Goal: Information Seeking & Learning: Understand process/instructions

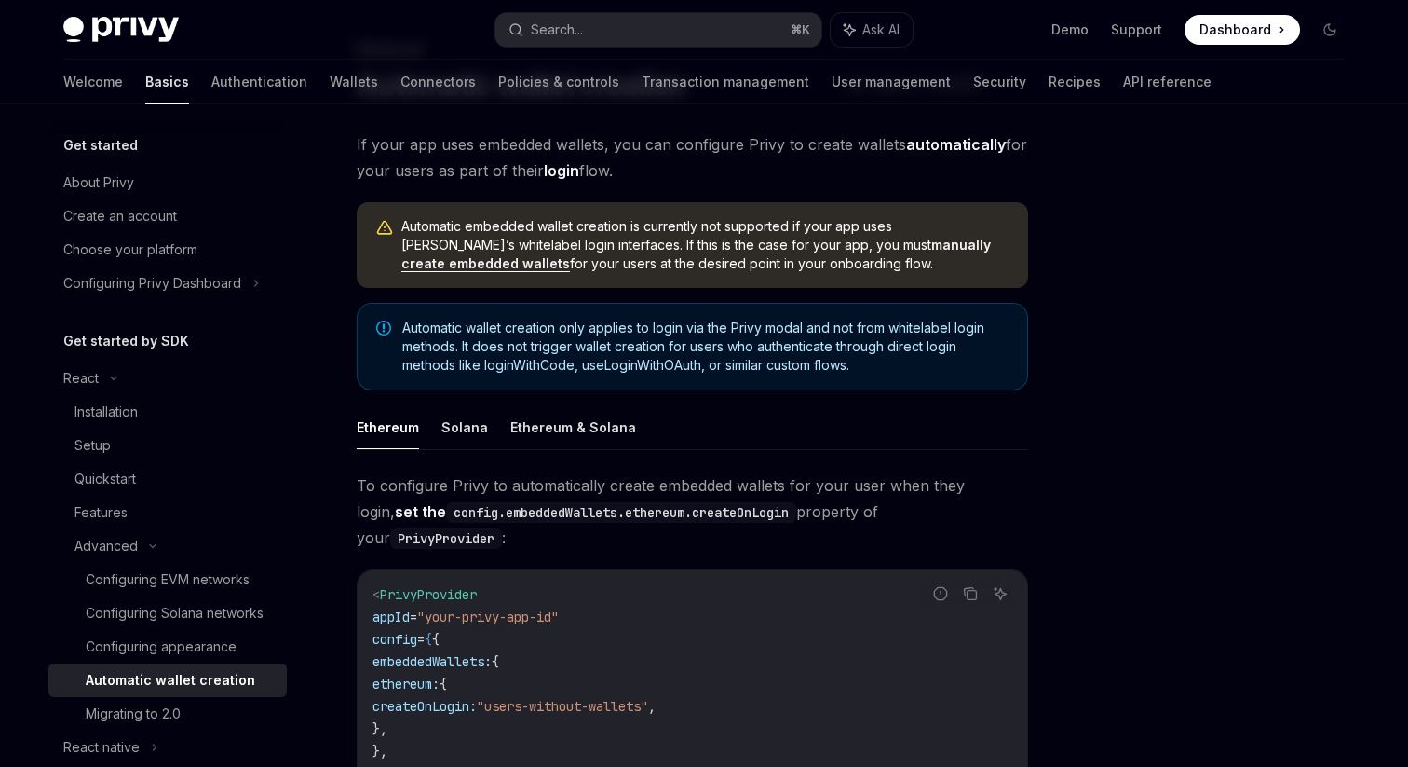
scroll to position [106, 0]
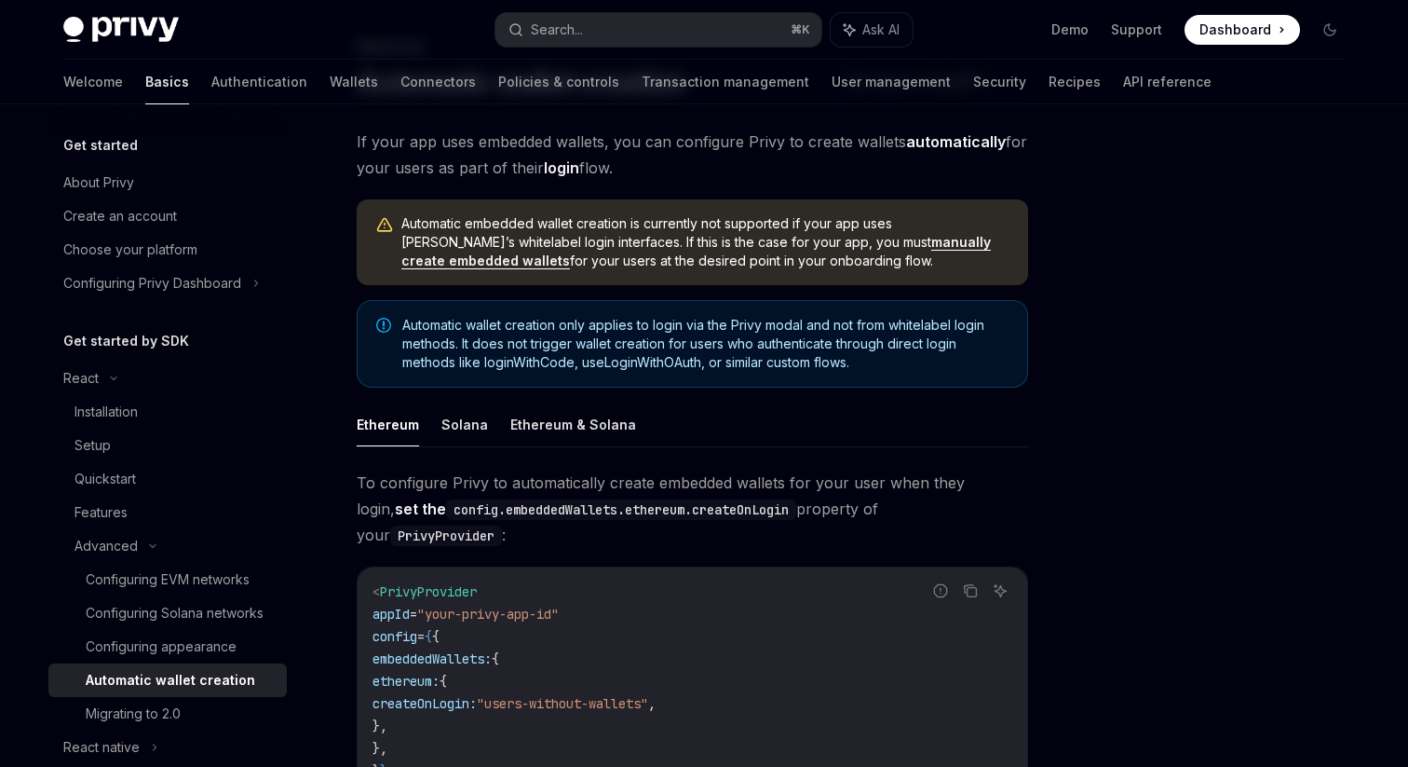
click at [808, 238] on link "manually create embedded wallets" at bounding box center [696, 251] width 590 height 35
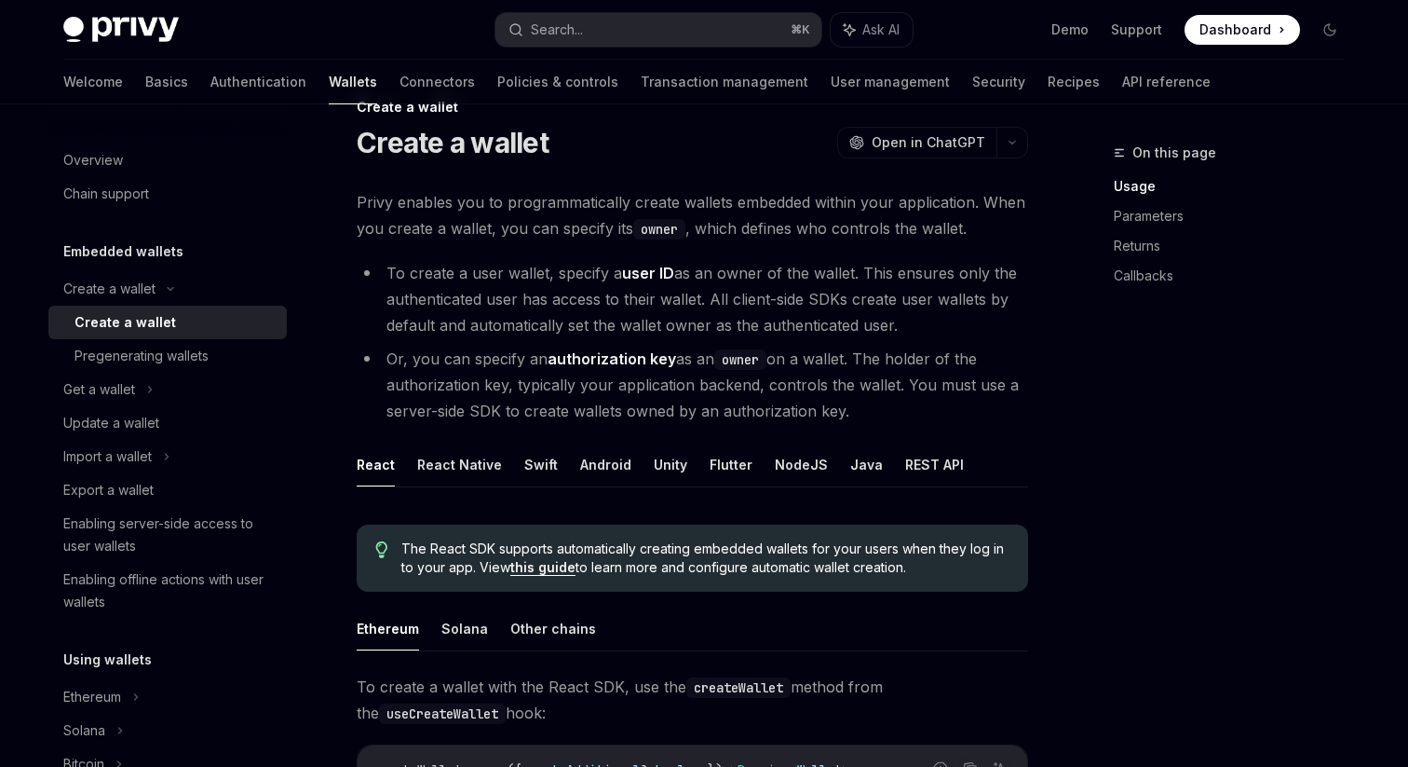
scroll to position [57, 0]
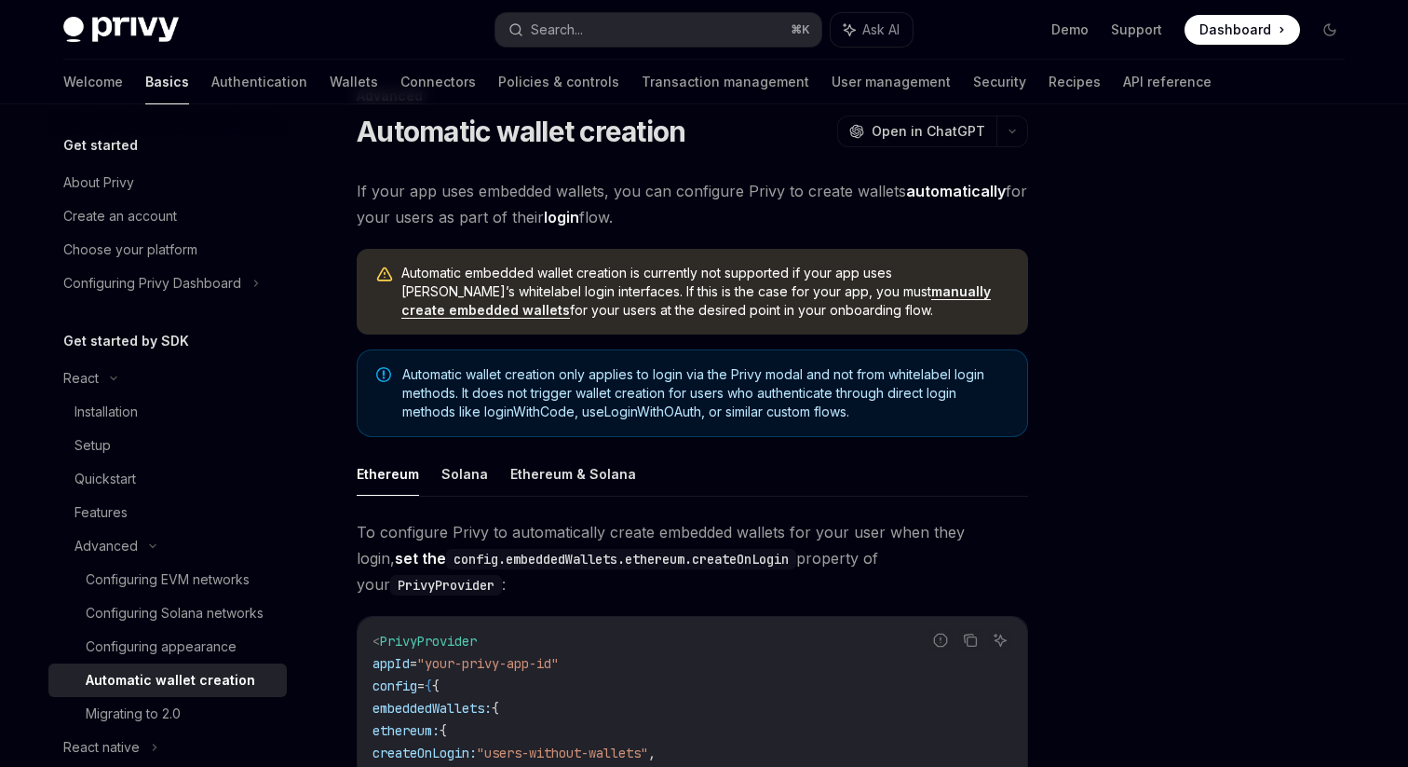
scroll to position [106, 0]
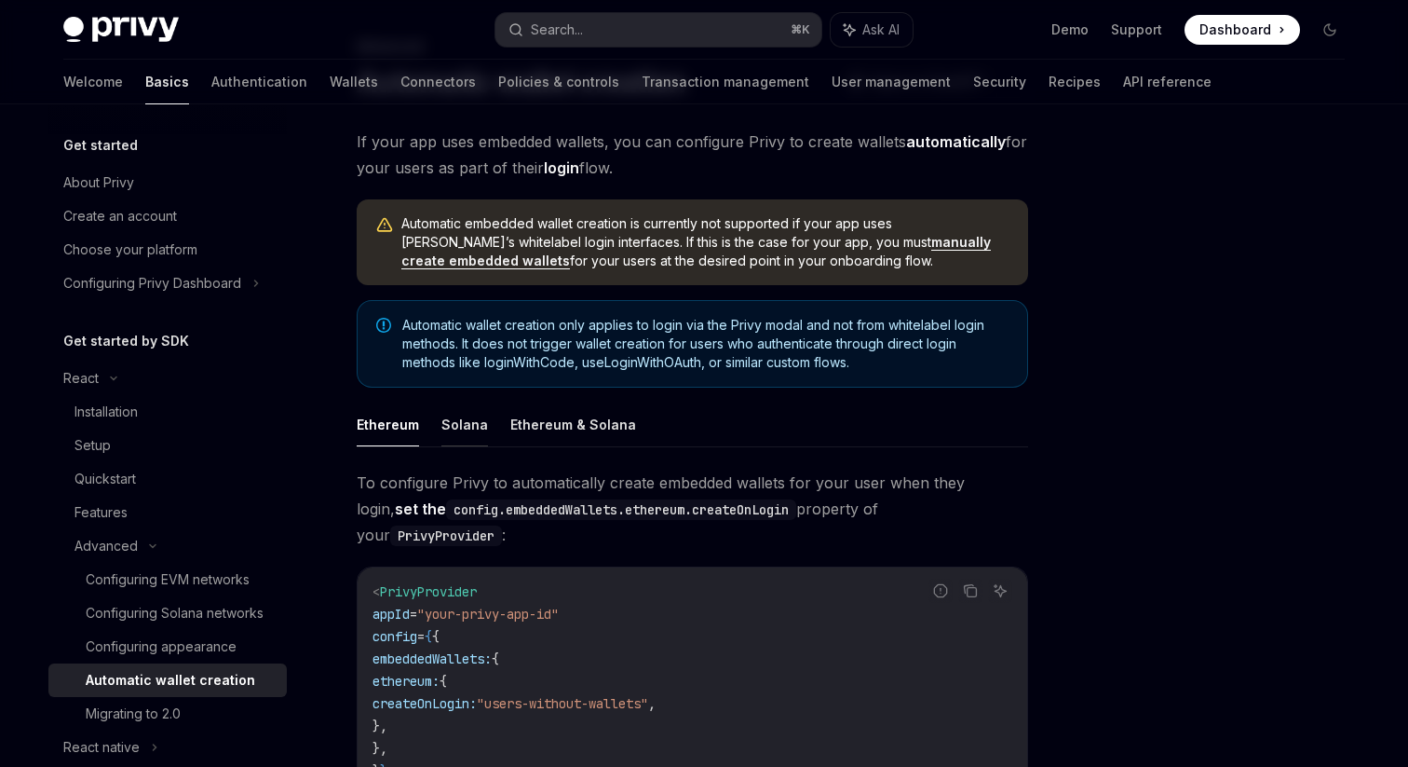
click at [455, 429] on button "Solana" at bounding box center [465, 424] width 47 height 44
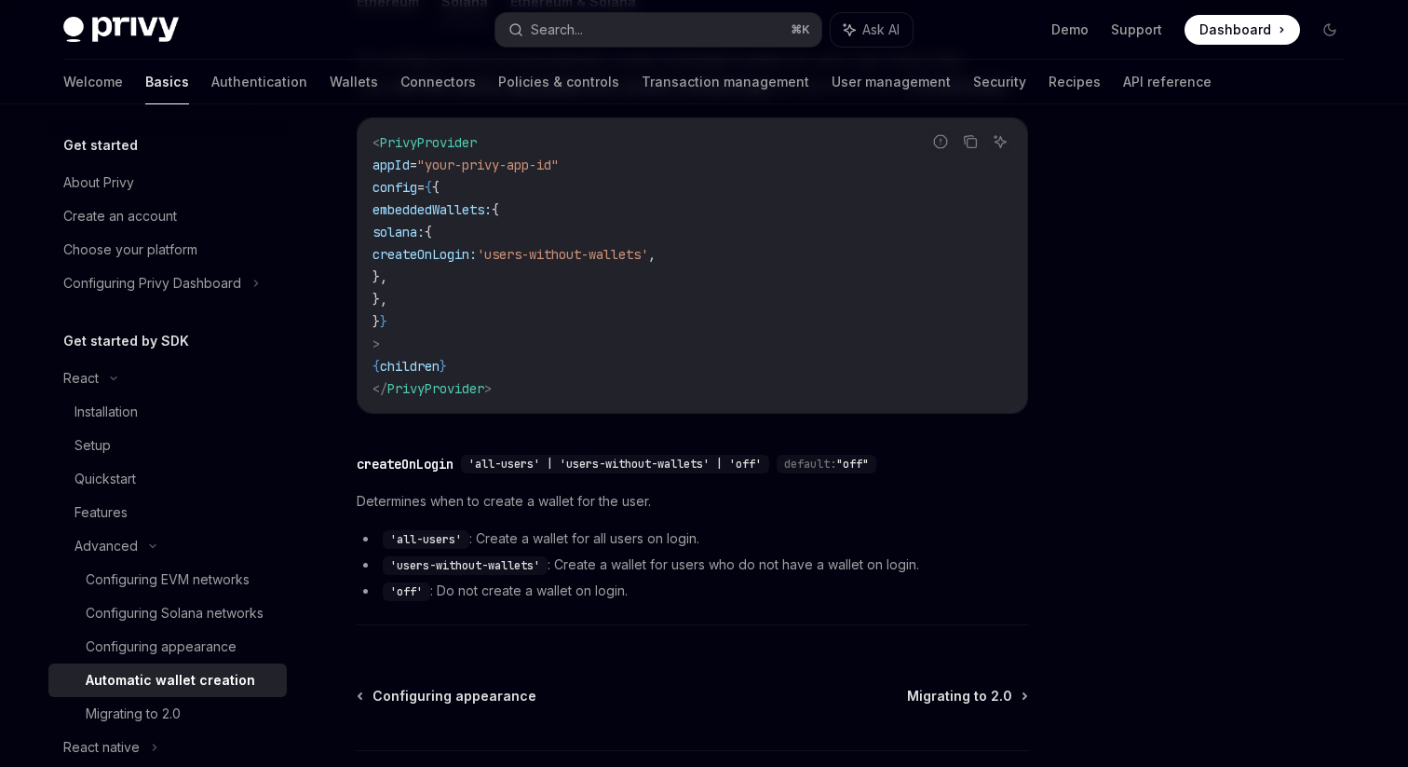
scroll to position [532, 0]
click at [652, 459] on span "'all-users' | 'users-without-wallets' | 'off'" at bounding box center [615, 461] width 293 height 15
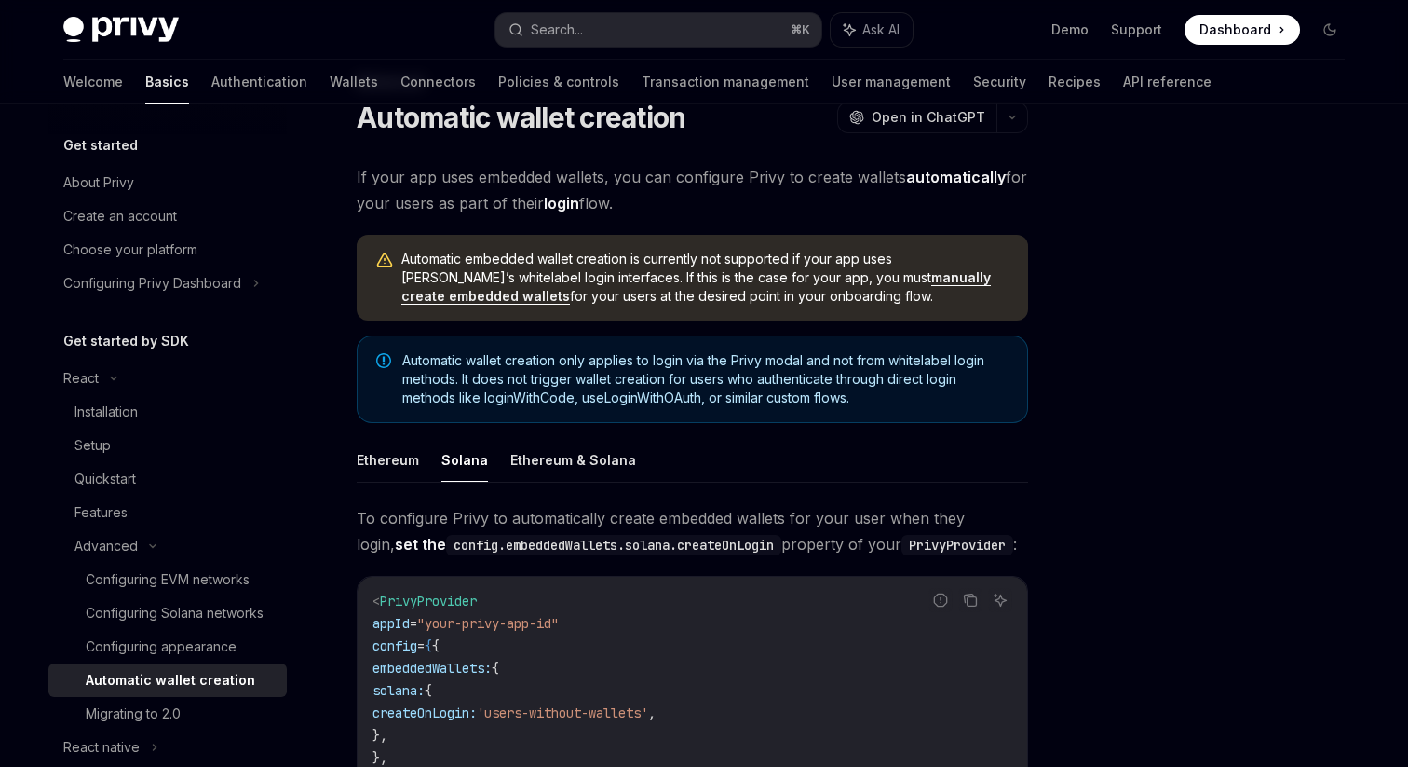
scroll to position [49, 0]
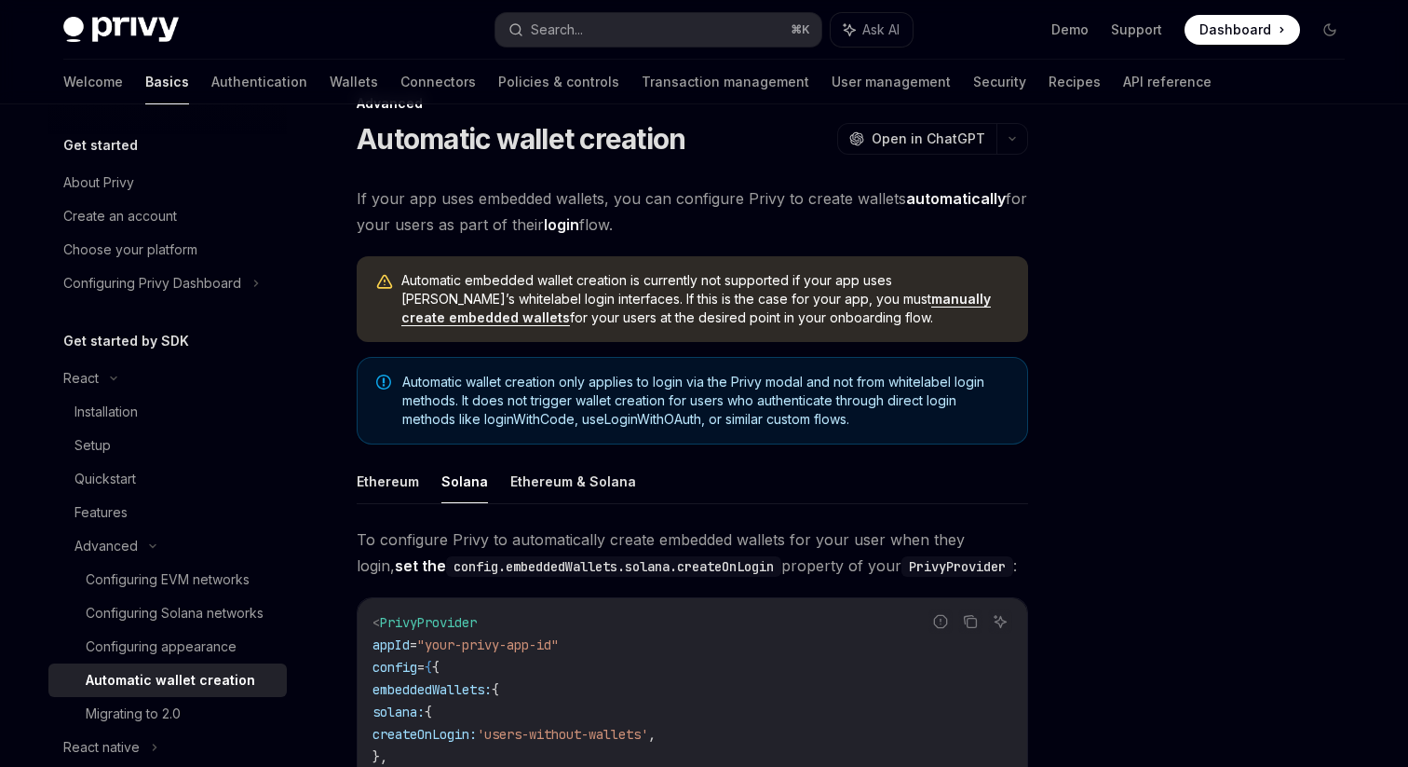
click at [832, 302] on link "manually create embedded wallets" at bounding box center [696, 308] width 590 height 35
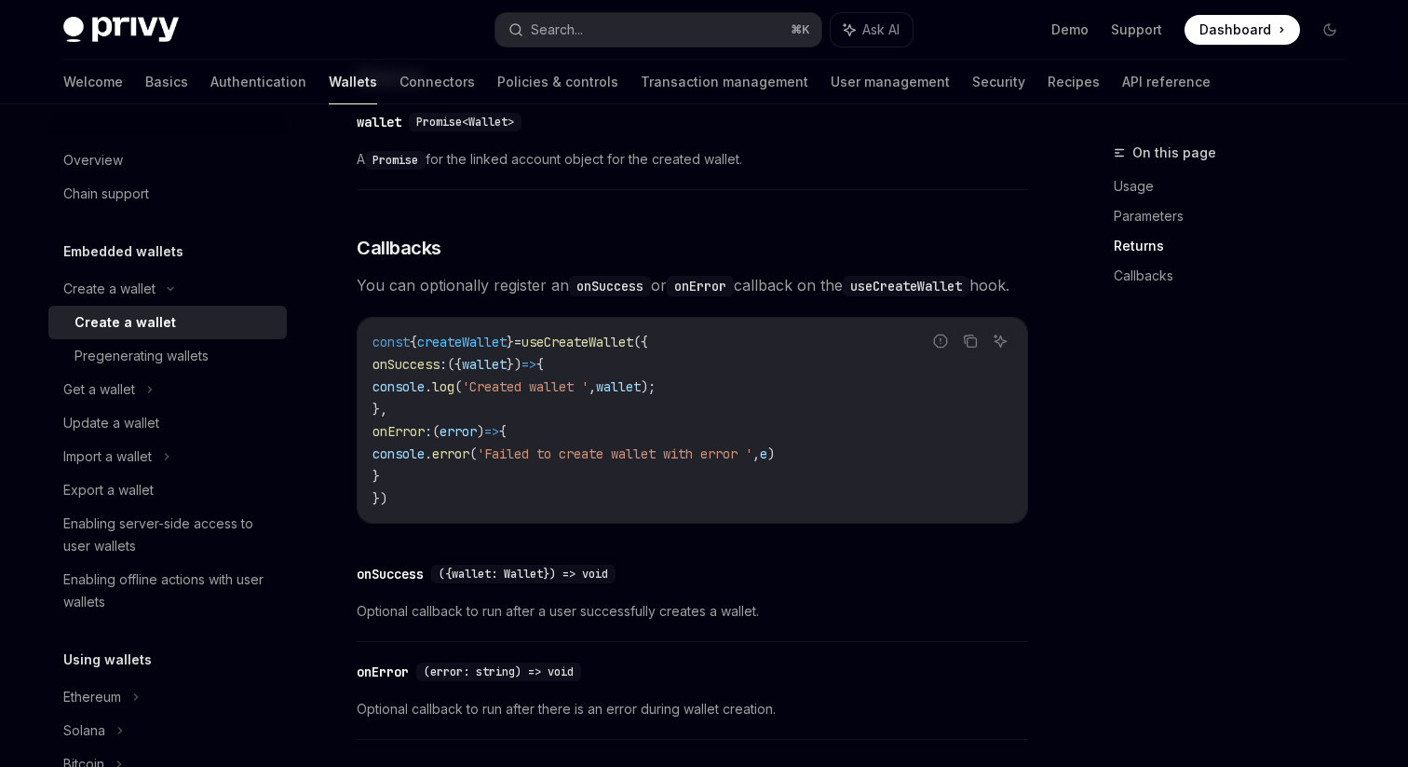
scroll to position [1399, 0]
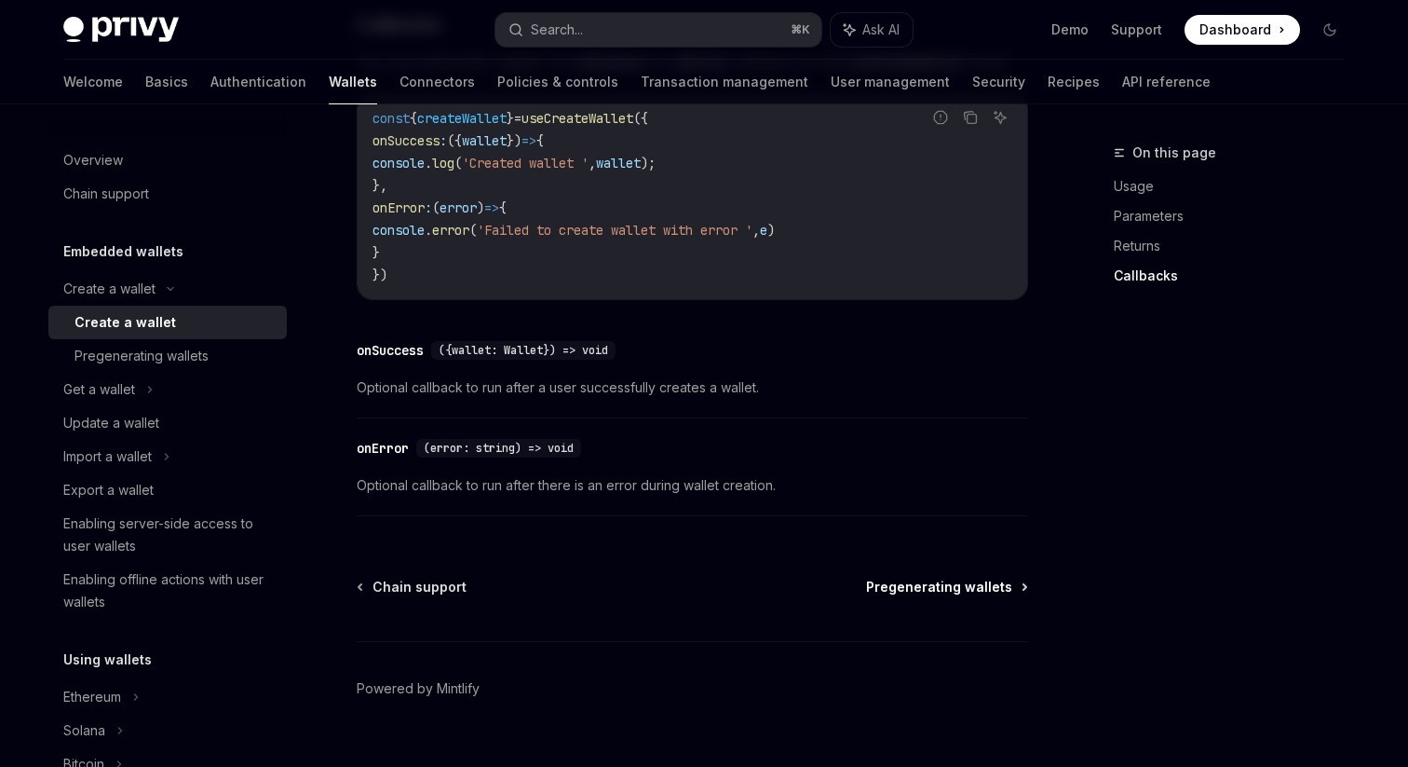
click at [939, 596] on span "Pregenerating wallets" at bounding box center [939, 587] width 146 height 19
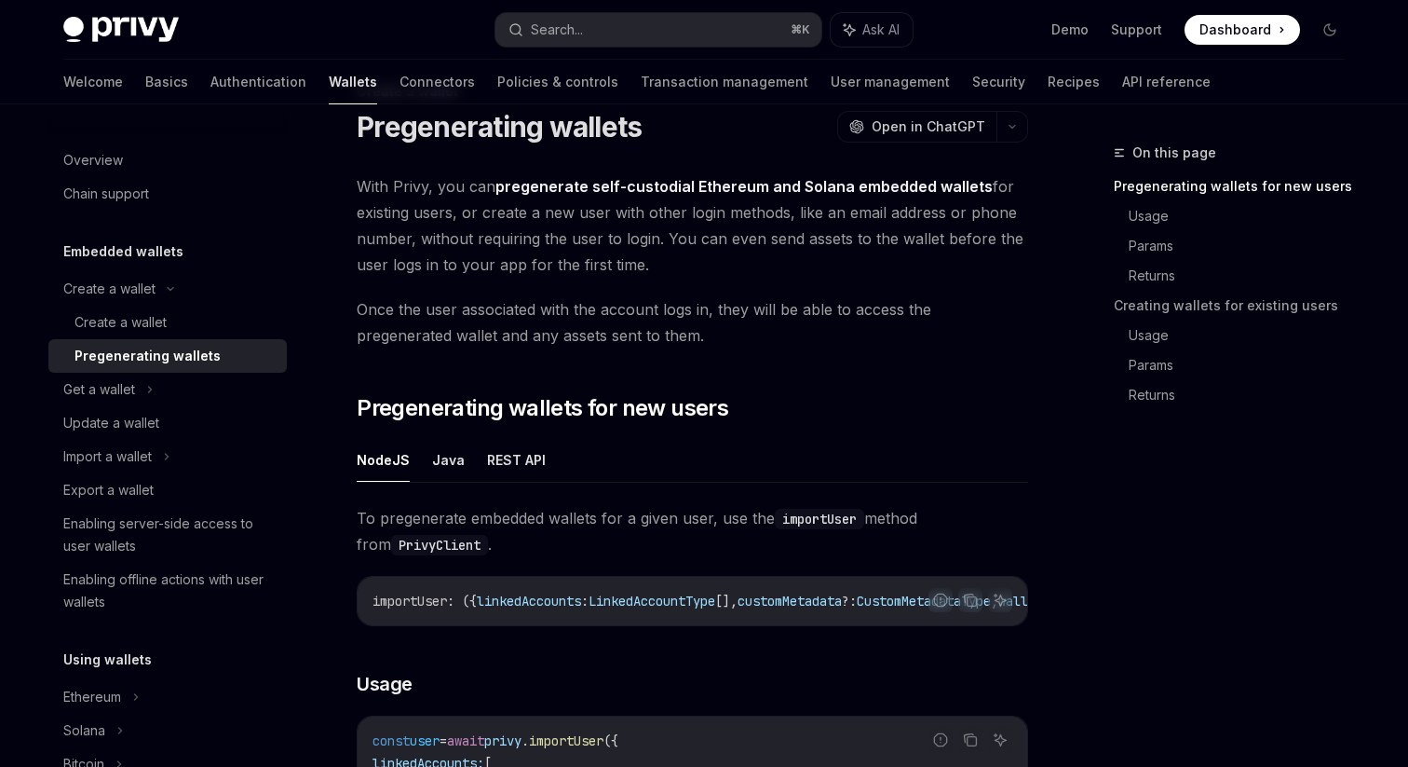
scroll to position [92, 0]
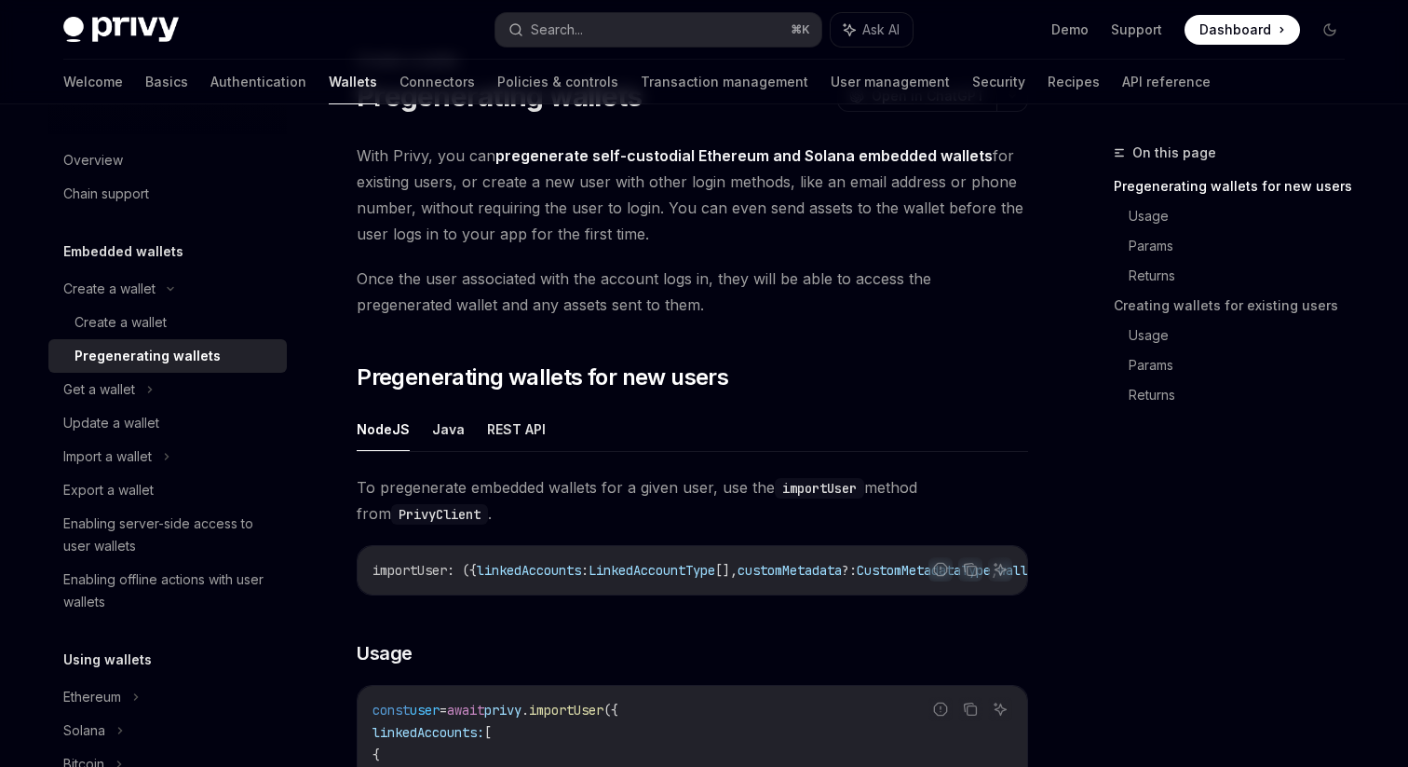
type textarea "*"
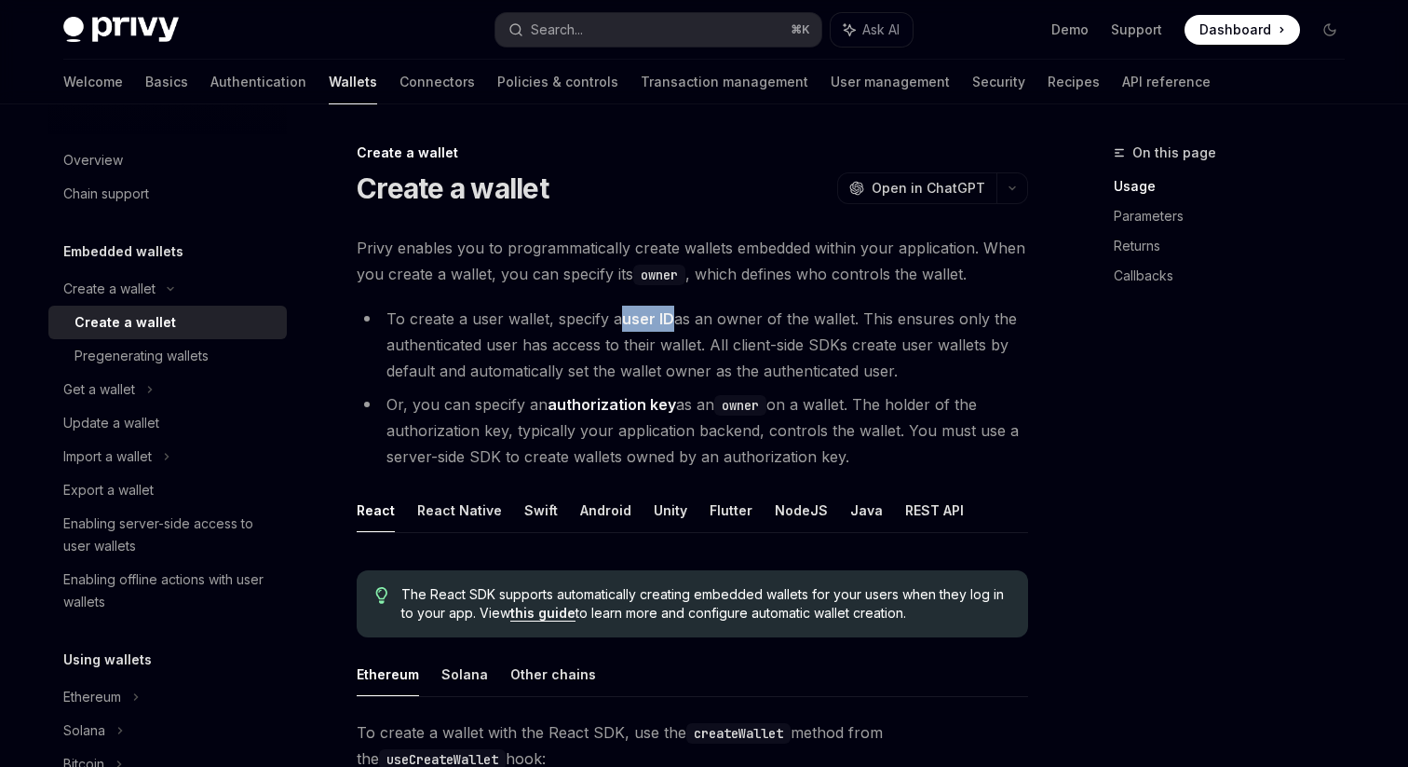
drag, startPoint x: 624, startPoint y: 319, endPoint x: 674, endPoint y: 324, distance: 50.6
click at [674, 324] on li "To create a user wallet, specify a user ID as an owner of the wallet. This ensu…" at bounding box center [693, 345] width 672 height 78
click at [990, 374] on li "To create a user wallet, specify a user ID as an owner of the wallet. This ensu…" at bounding box center [693, 345] width 672 height 78
click at [814, 343] on li "To create a user wallet, specify a user ID as an owner of the wallet. This ensu…" at bounding box center [693, 345] width 672 height 78
click at [973, 193] on span "Open in ChatGPT" at bounding box center [929, 188] width 114 height 19
